Goal: Ask a question

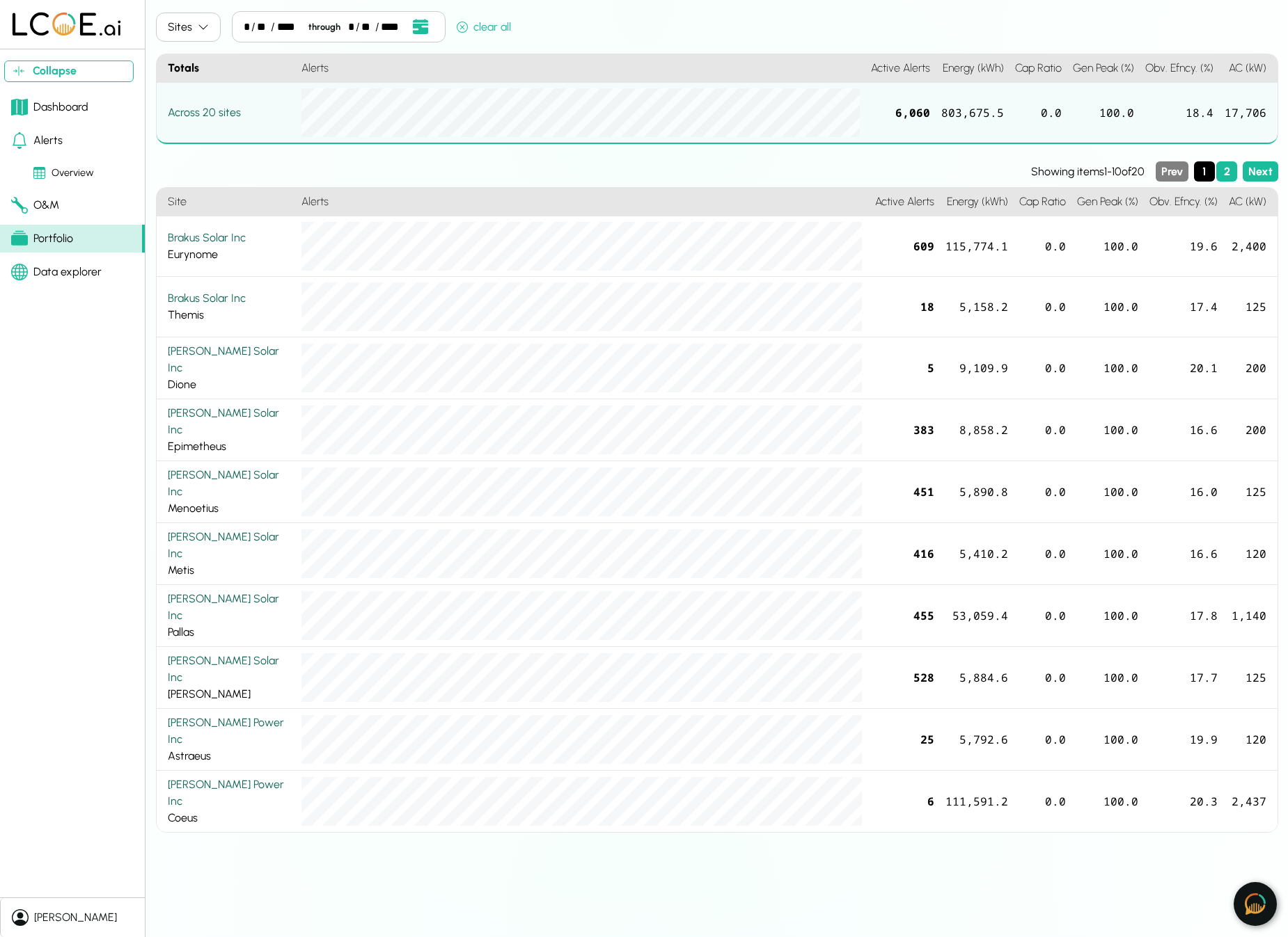
click at [1259, 904] on img at bounding box center [1254, 904] width 21 height 22
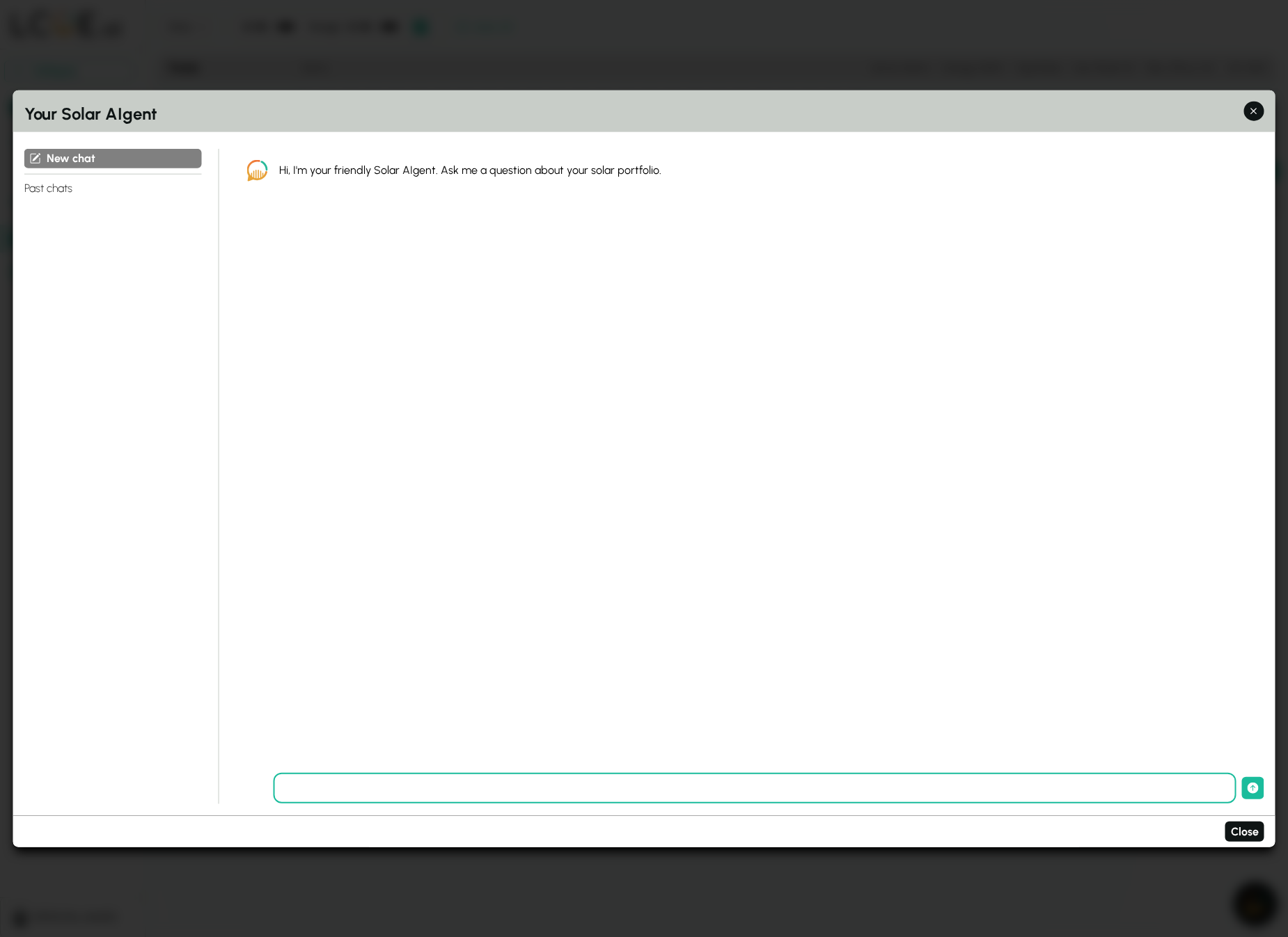
click at [370, 790] on input "text" at bounding box center [755, 789] width 963 height 31
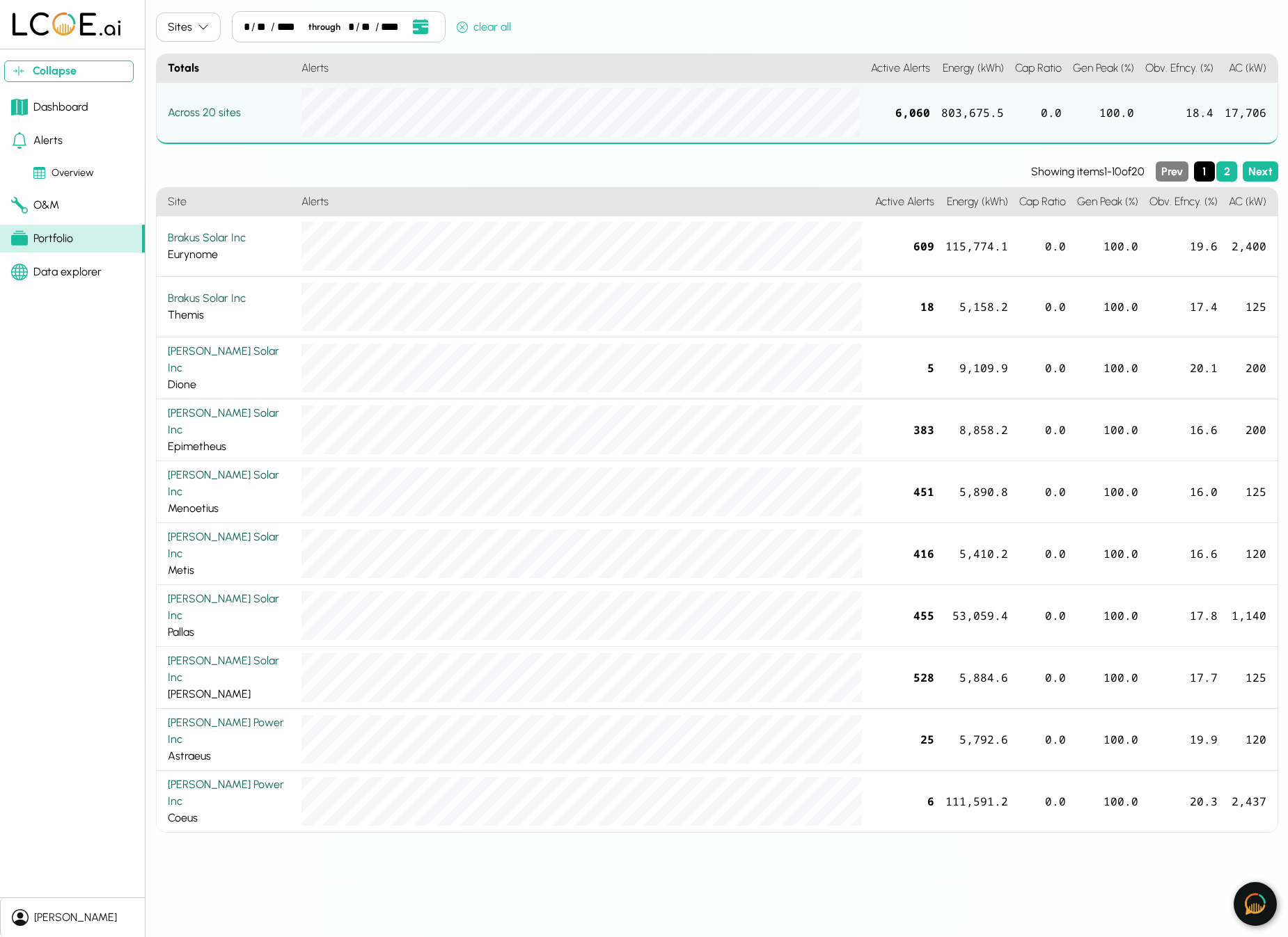
click at [1258, 897] on img at bounding box center [1254, 904] width 21 height 22
